Goal: Information Seeking & Learning: Learn about a topic

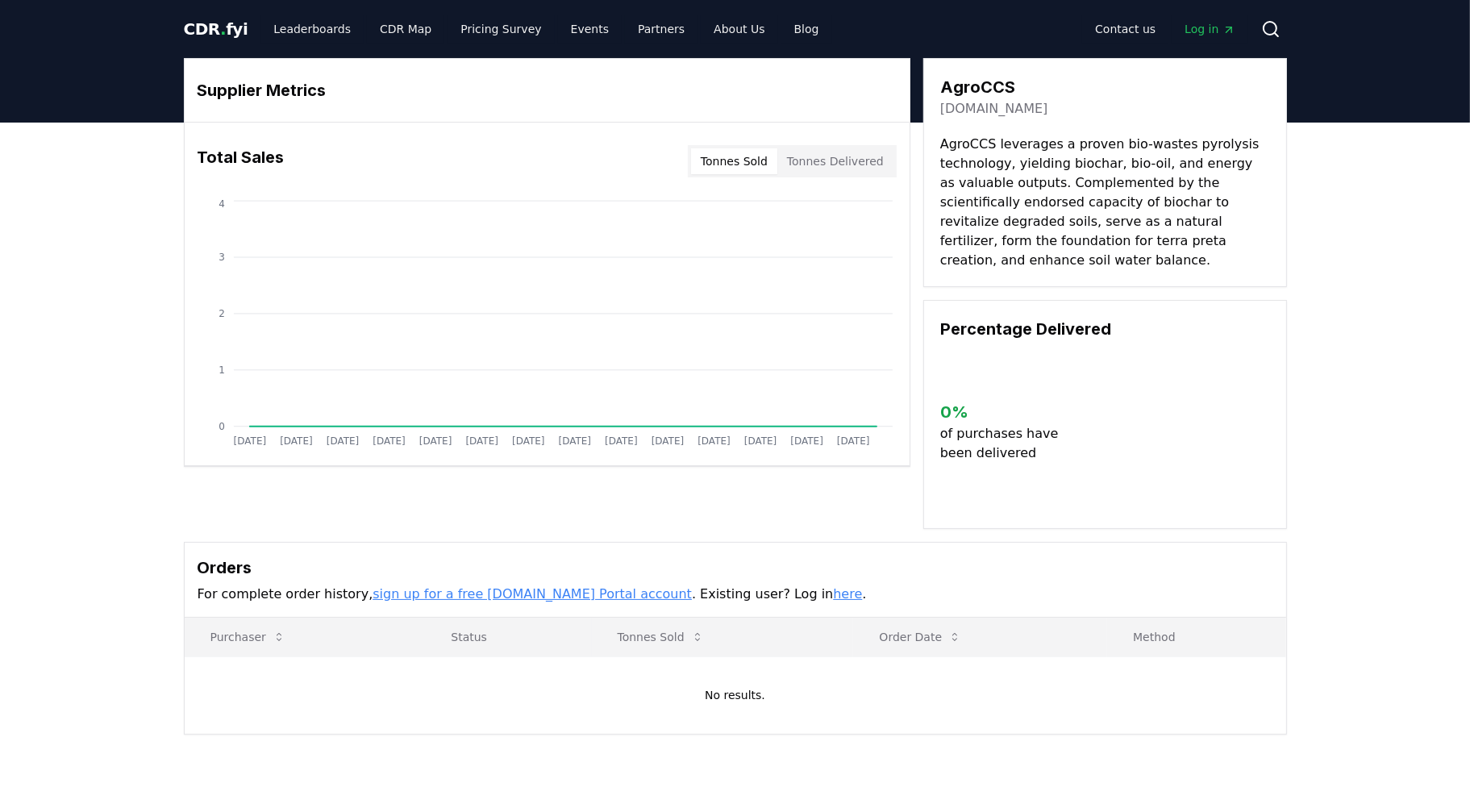
click at [833, 586] on link "here" at bounding box center [848, 593] width 29 height 15
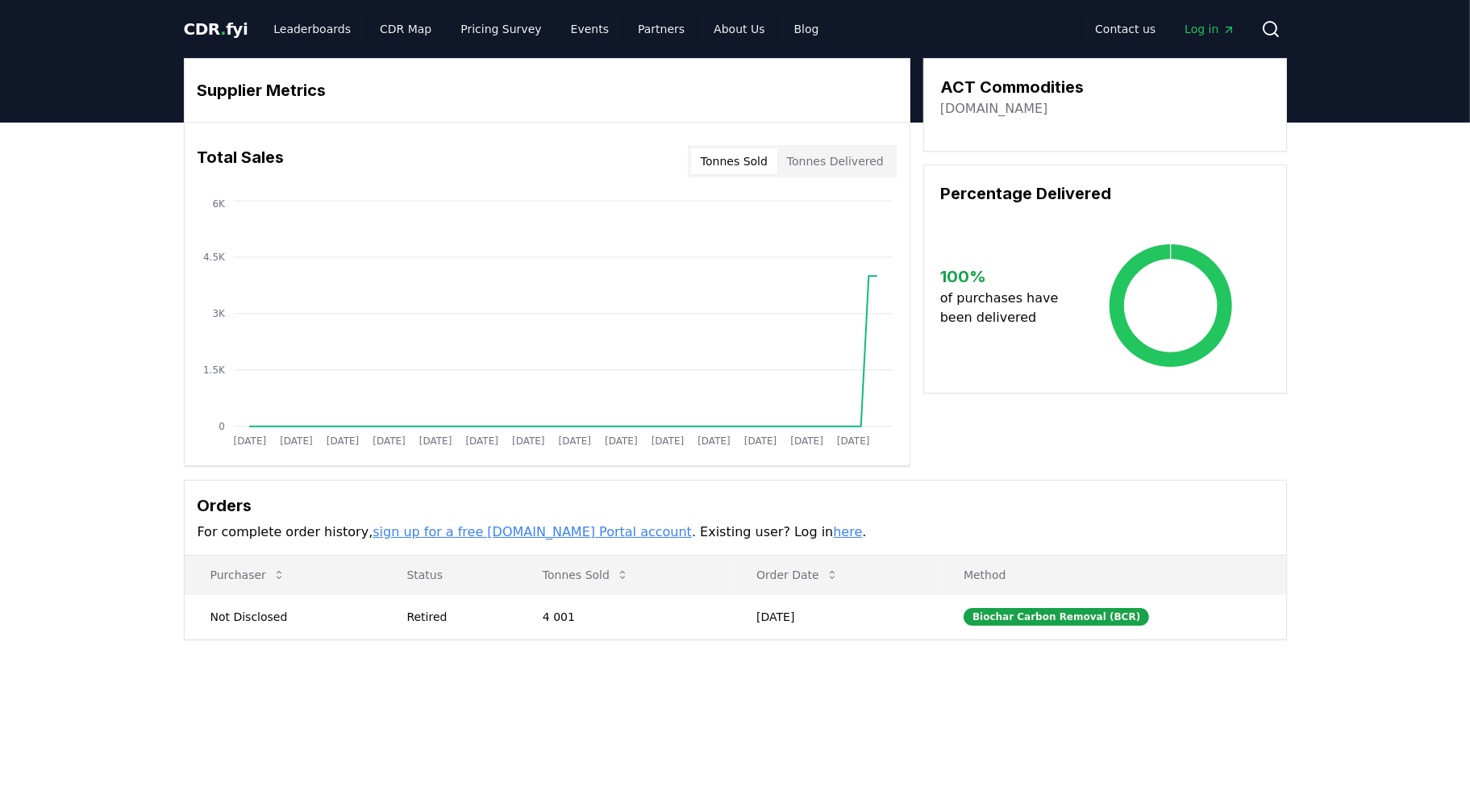
click at [833, 533] on link "here" at bounding box center [848, 531] width 29 height 15
click at [881, 283] on icon "Jan 2019 Jul 2019 Jan 2020 Jul 2020 Jan 2021 Jul 2021 Jan 2022 Jul 2022 Jan 202…" at bounding box center [541, 326] width 712 height 258
click at [842, 157] on button "Tonnes Delivered" at bounding box center [836, 161] width 116 height 26
click at [735, 154] on button "Tonnes Sold" at bounding box center [734, 161] width 86 height 26
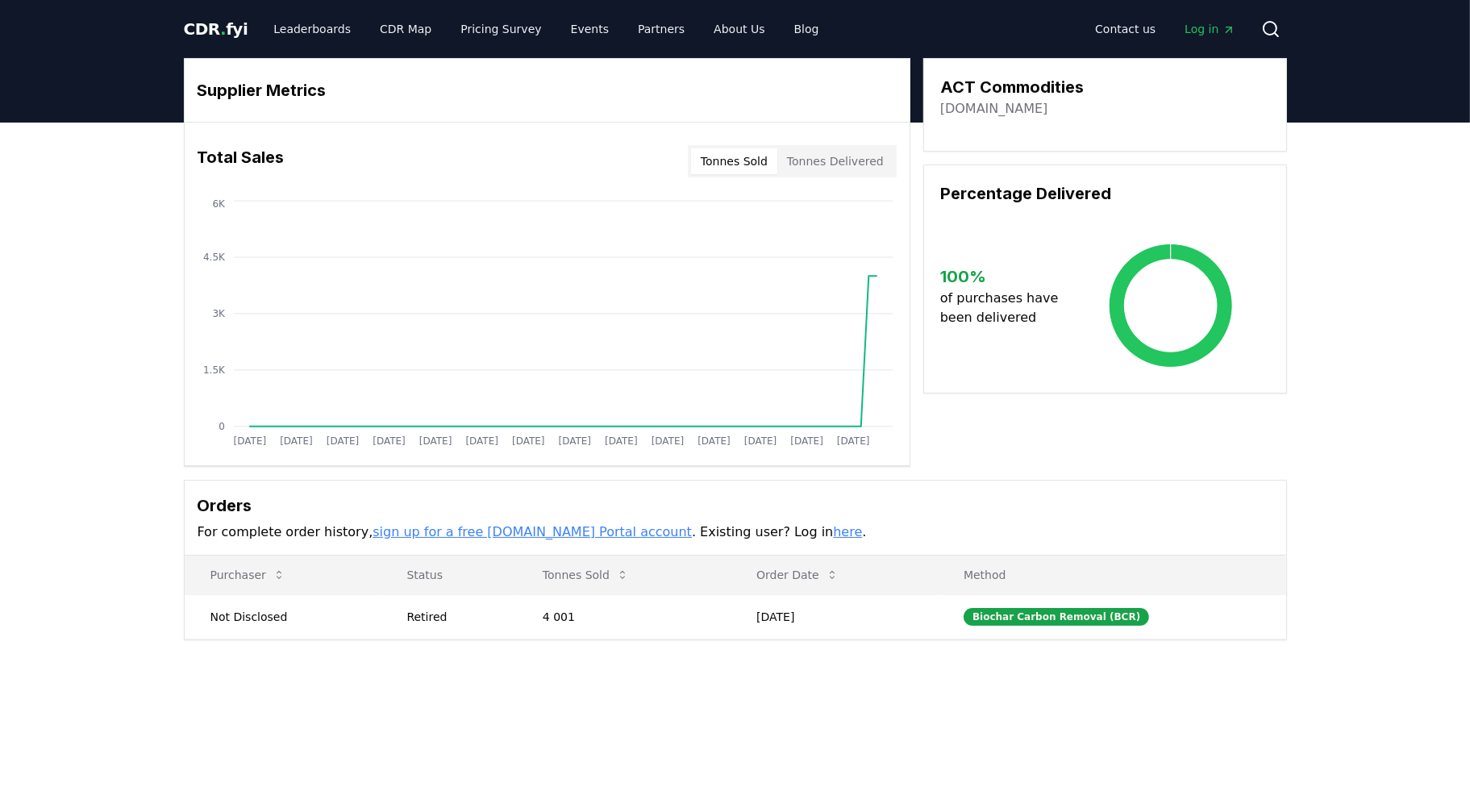
click at [1222, 27] on span "Log in" at bounding box center [1209, 29] width 50 height 16
